Goal: Transaction & Acquisition: Purchase product/service

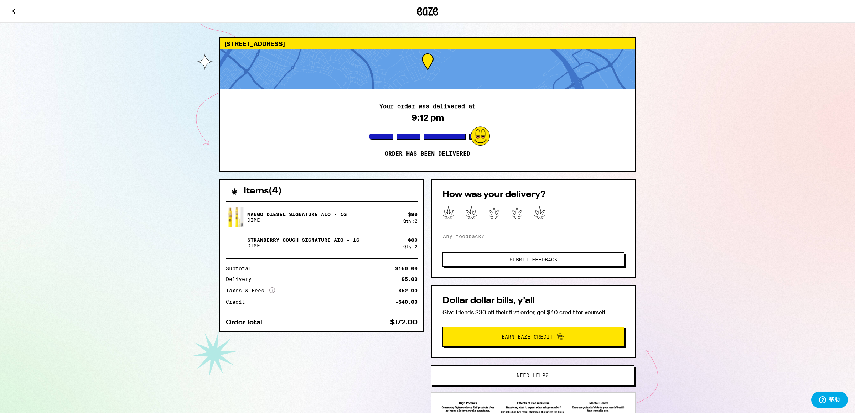
click at [285, 225] on div "Mango Diesel Signature AIO - 1g DIME" at bounding box center [314, 217] width 177 height 20
click at [278, 216] on p "Mango Diesel Signature AIO - 1g" at bounding box center [296, 215] width 99 height 6
click at [289, 208] on div "Mango Diesel Signature AIO - 1g DIME" at bounding box center [314, 217] width 177 height 20
click at [289, 213] on p "Mango Diesel Signature AIO - 1g" at bounding box center [296, 215] width 99 height 6
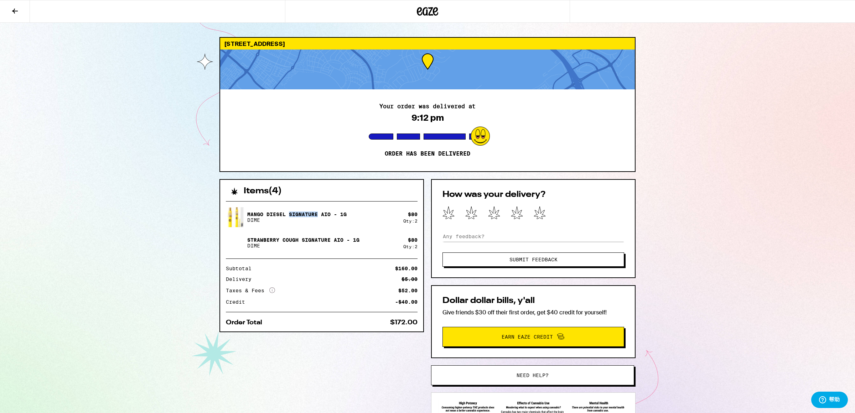
click at [289, 213] on p "Mango Diesel Signature AIO - 1g" at bounding box center [296, 215] width 99 height 6
click at [264, 218] on p "DIME" at bounding box center [296, 220] width 99 height 6
click at [248, 218] on p "DIME" at bounding box center [296, 220] width 99 height 6
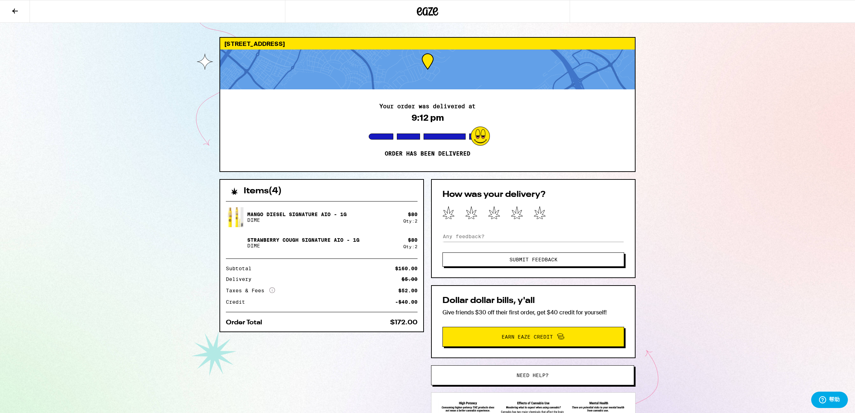
click at [339, 231] on div "Mango Diesel Signature AIO - 1g DIME $ 80 Qty: 2 Strawberry Cough Signature AIO…" at bounding box center [322, 230] width 192 height 46
click at [383, 321] on div "Order Total $172.00" at bounding box center [322, 323] width 192 height 6
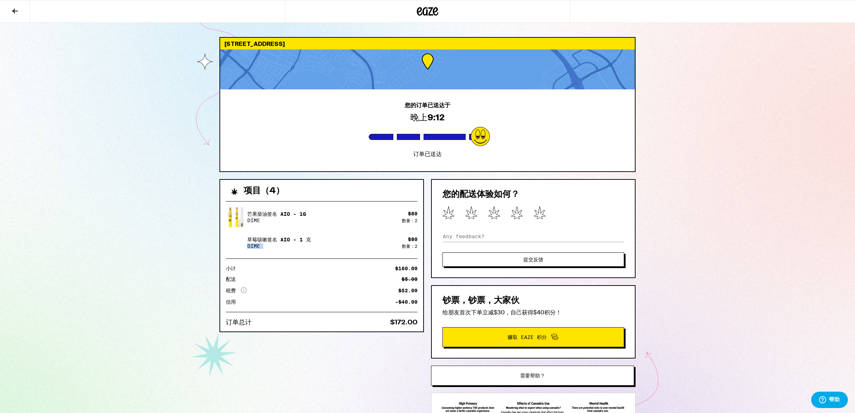
drag, startPoint x: 402, startPoint y: 239, endPoint x: 427, endPoint y: 243, distance: 26.1
click at [403, 234] on div "草莓咳嗽签名 AIO - 1 克 DIME $ 80 数量：2" at bounding box center [322, 243] width 192 height 20
click at [275, 234] on div "草莓咳嗽签名 AIO - 1 克 DIME" at bounding box center [314, 243] width 176 height 20
click at [262, 220] on p "DIME" at bounding box center [276, 221] width 59 height 6
